Goal: Find specific page/section

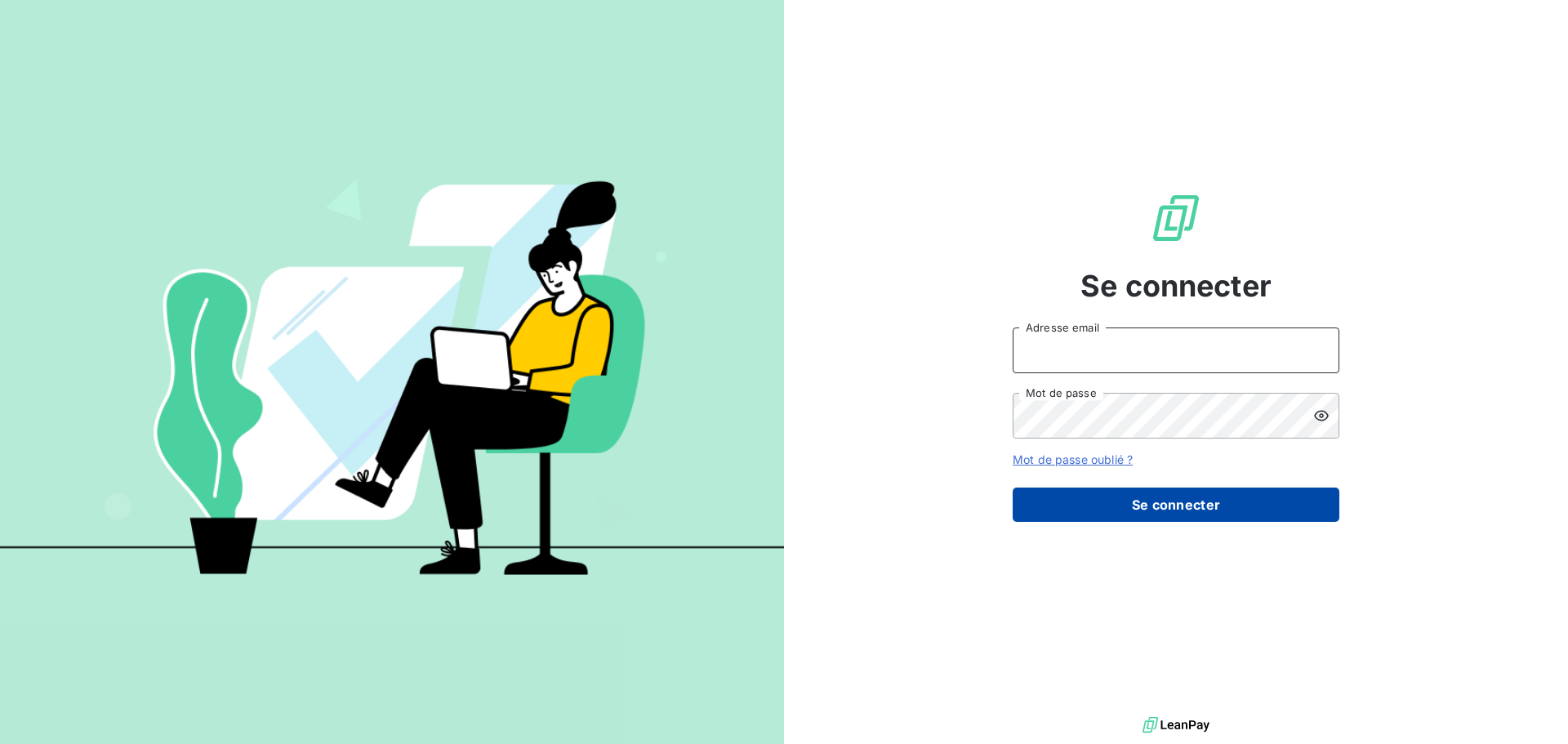
type input "[PERSON_NAME][EMAIL_ADDRESS][DOMAIN_NAME]"
click at [1170, 515] on button "Se connecter" at bounding box center [1176, 504] width 327 height 34
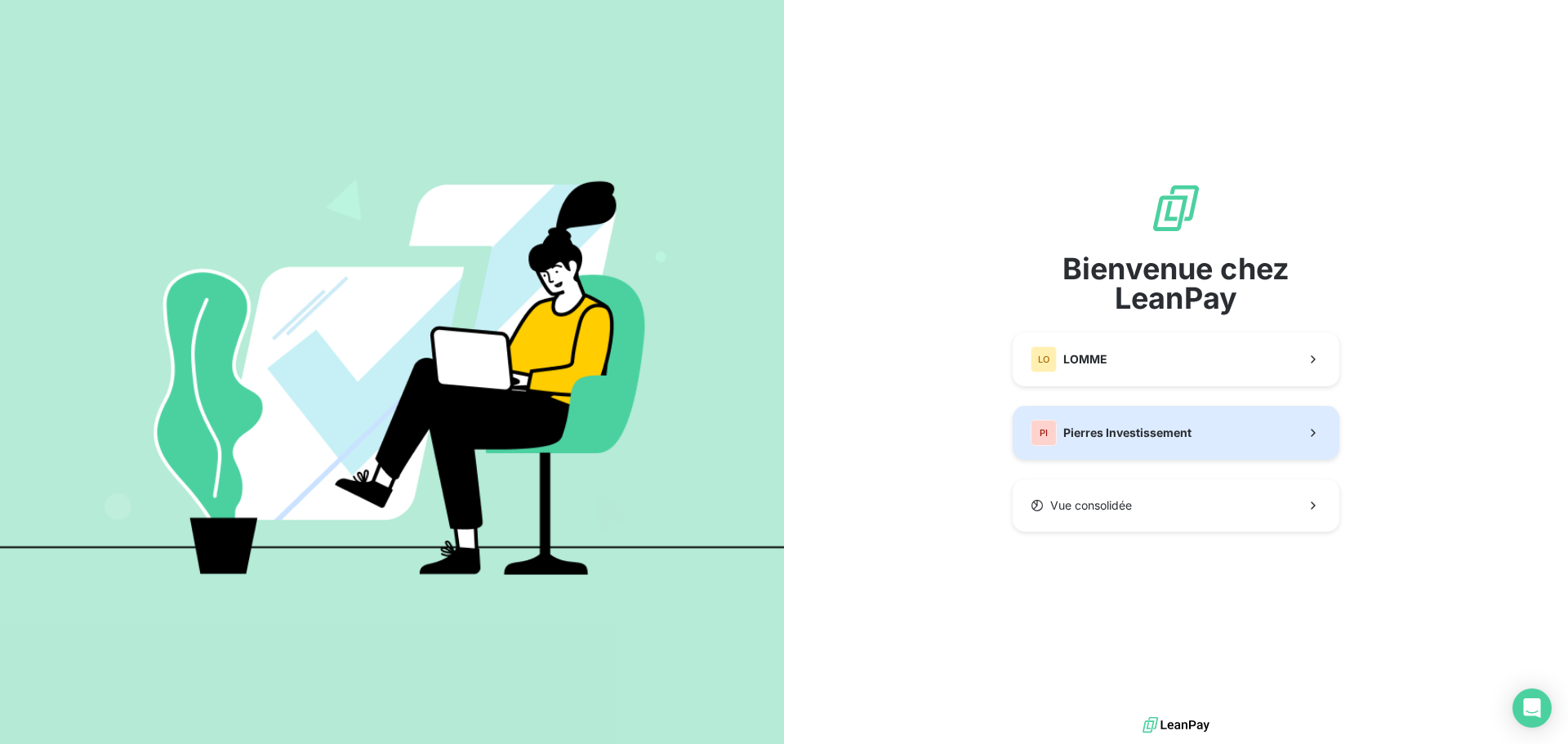
click at [1114, 430] on span "Pierres Investissement" at bounding box center [1127, 433] width 128 height 17
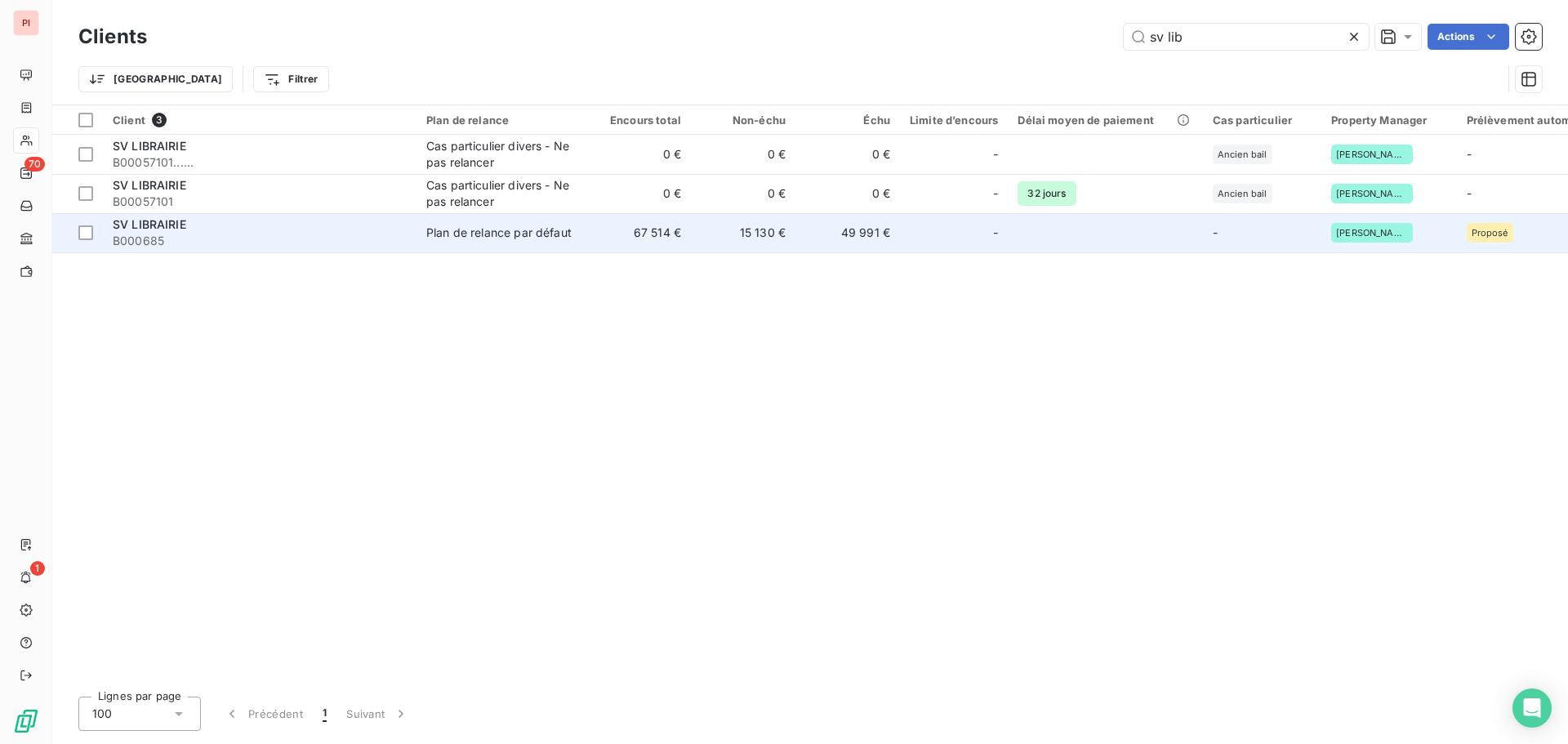
type input "sv lib"
click at [418, 236] on td "Plan de relance par défaut" at bounding box center [501, 232] width 170 height 39
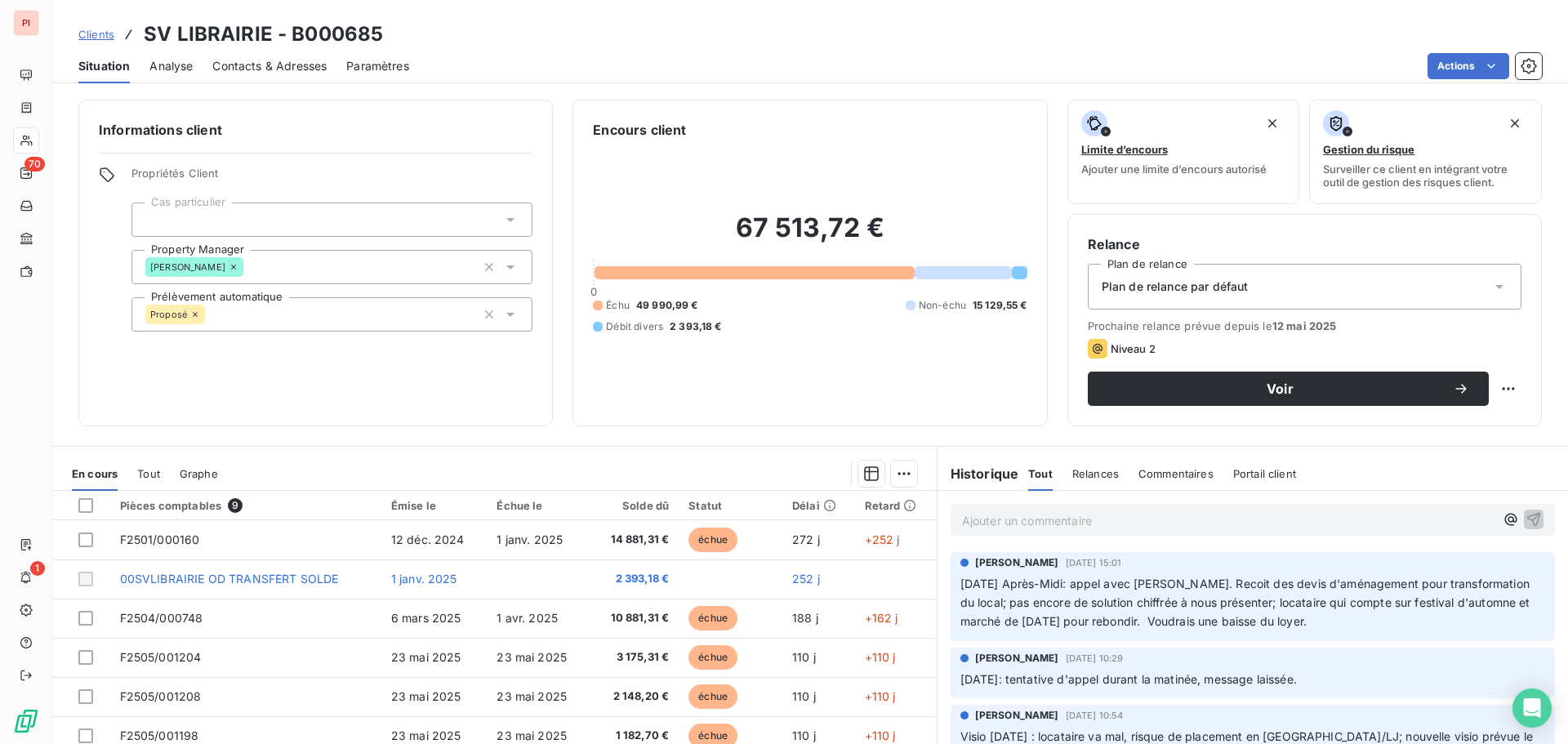
click at [229, 63] on span "Contacts & Adresses" at bounding box center [270, 66] width 115 height 17
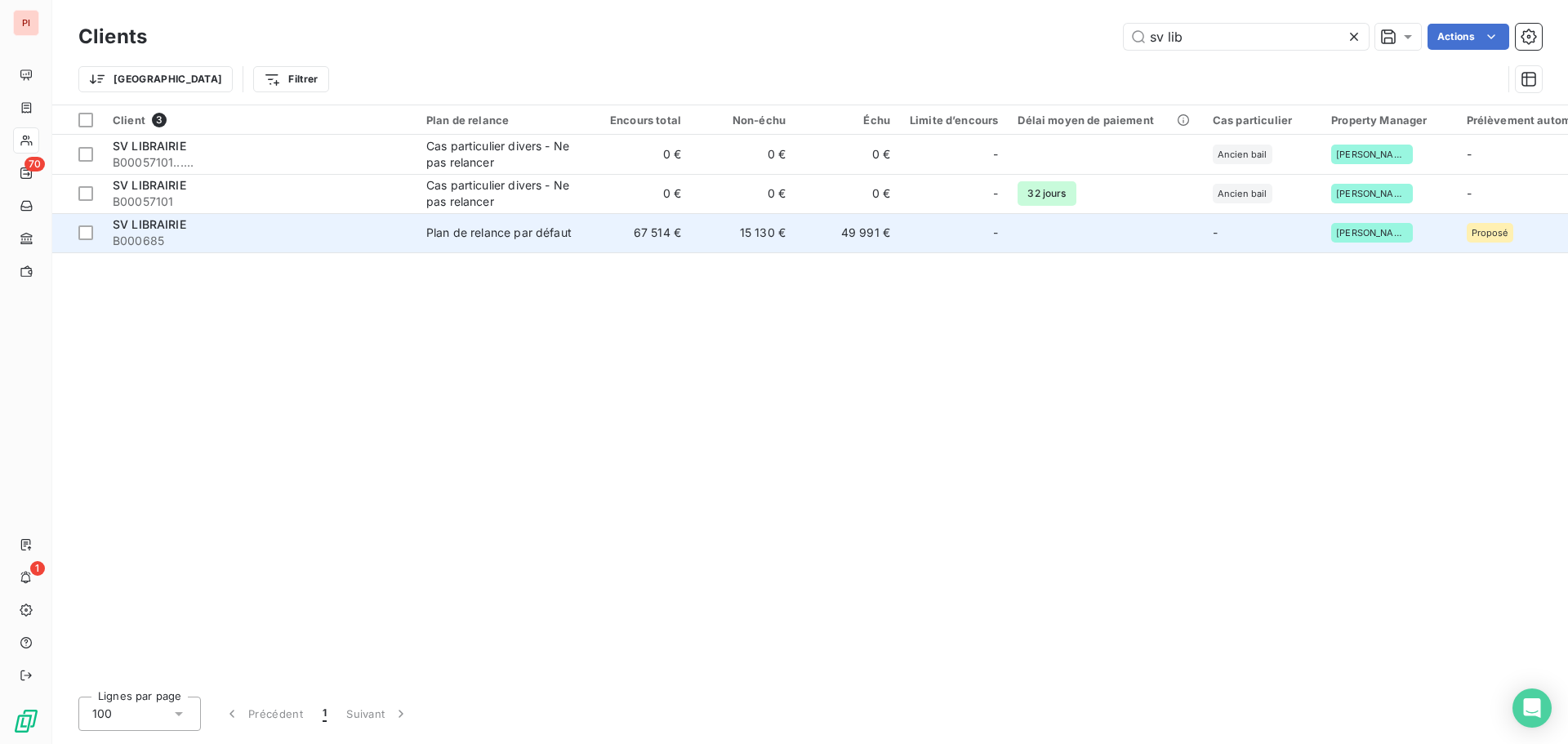
click at [545, 246] on td "Plan de relance par défaut" at bounding box center [501, 232] width 170 height 39
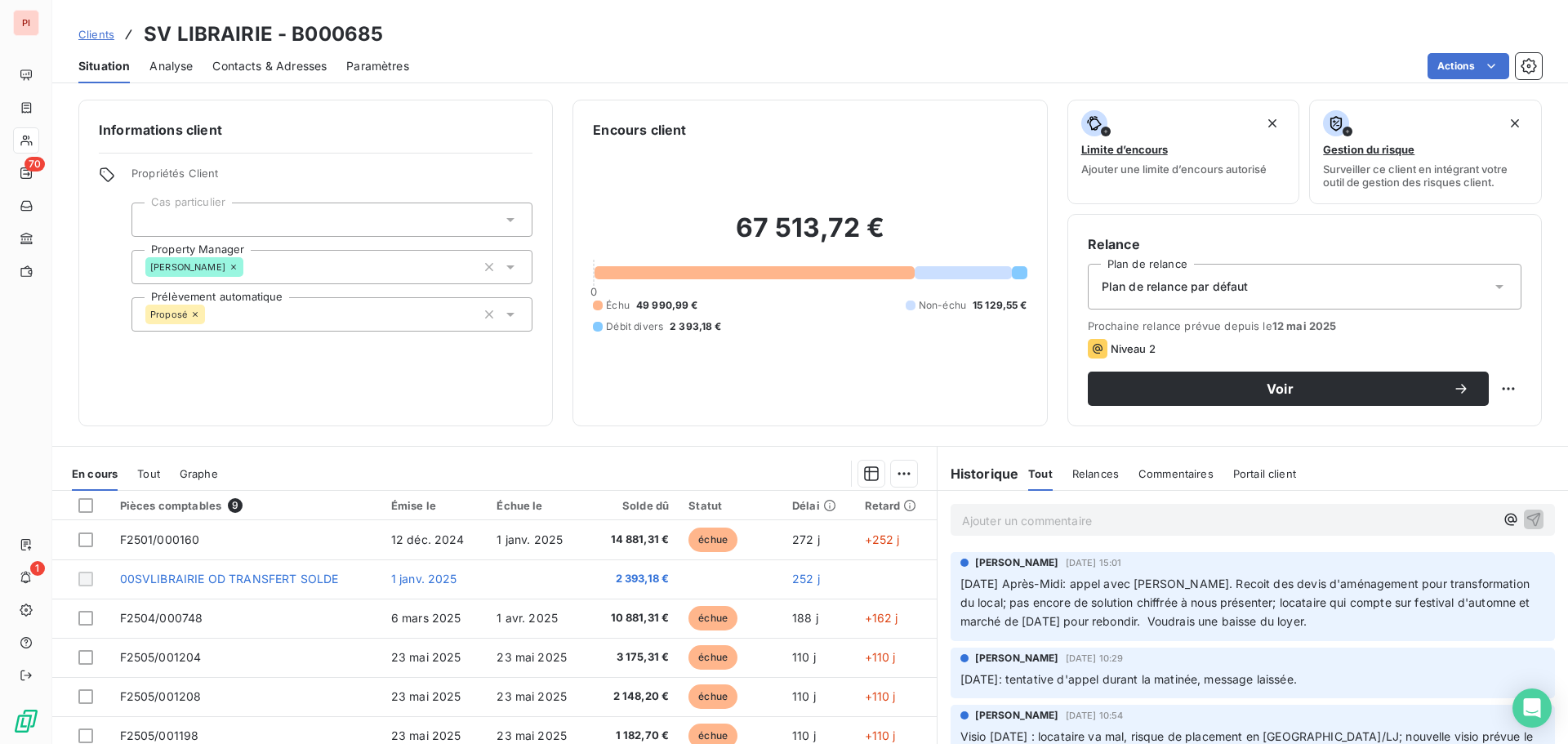
click at [305, 71] on span "Contacts & Adresses" at bounding box center [270, 66] width 115 height 17
